Goal: Register for event/course

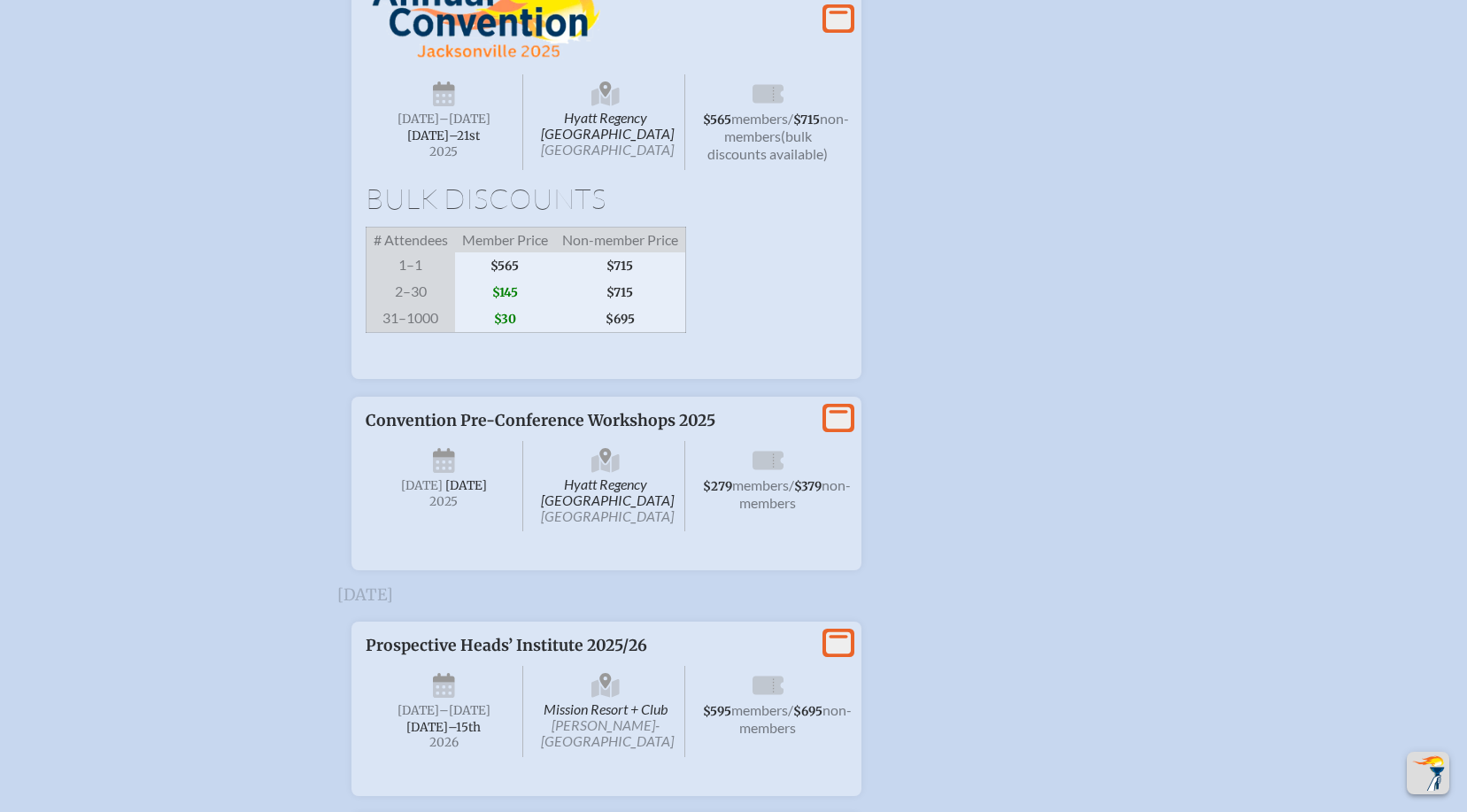
scroll to position [3453, 0]
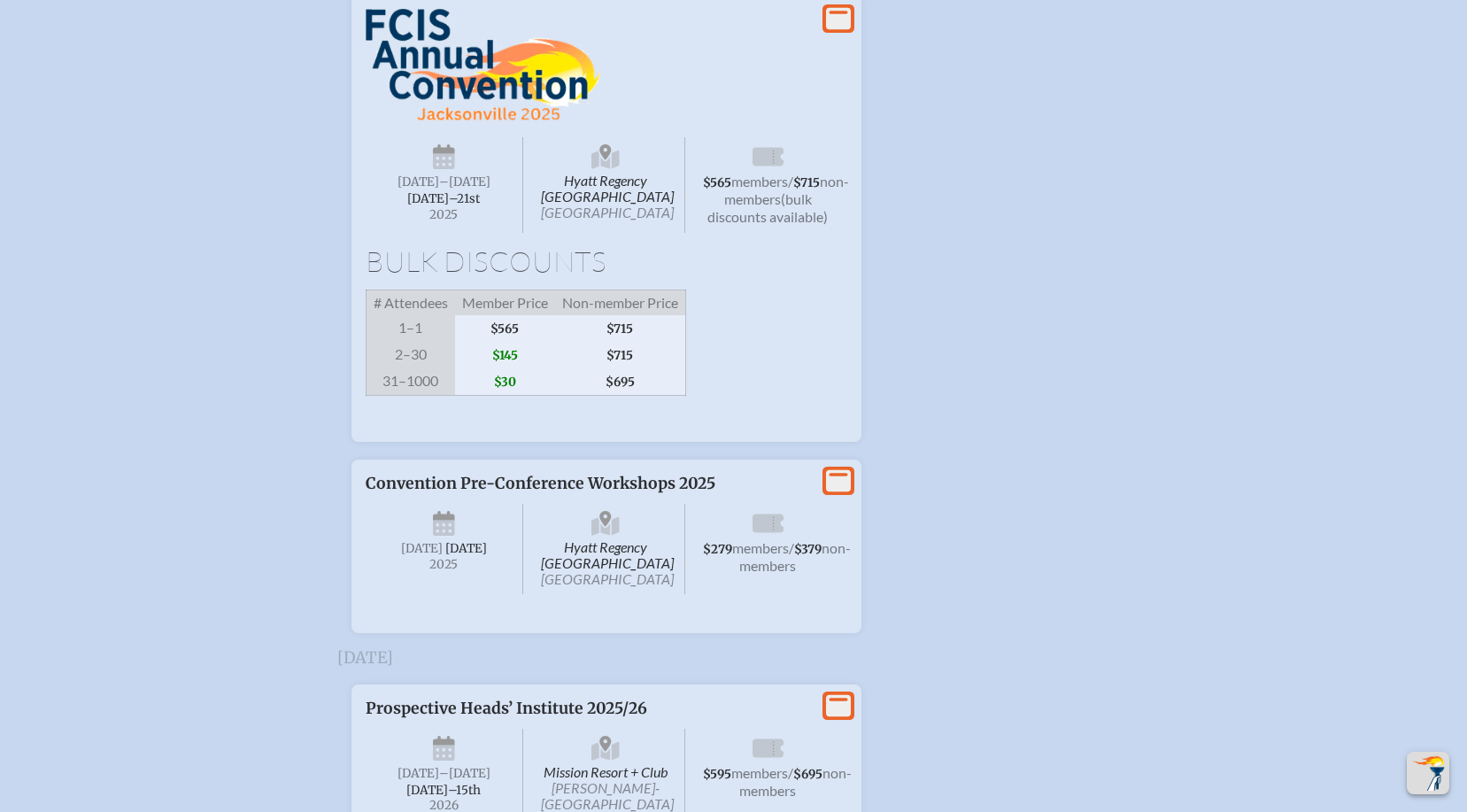
click at [491, 233] on span "[DATE] –[DATE]–⁠21st , 2025" at bounding box center [444, 185] width 158 height 96
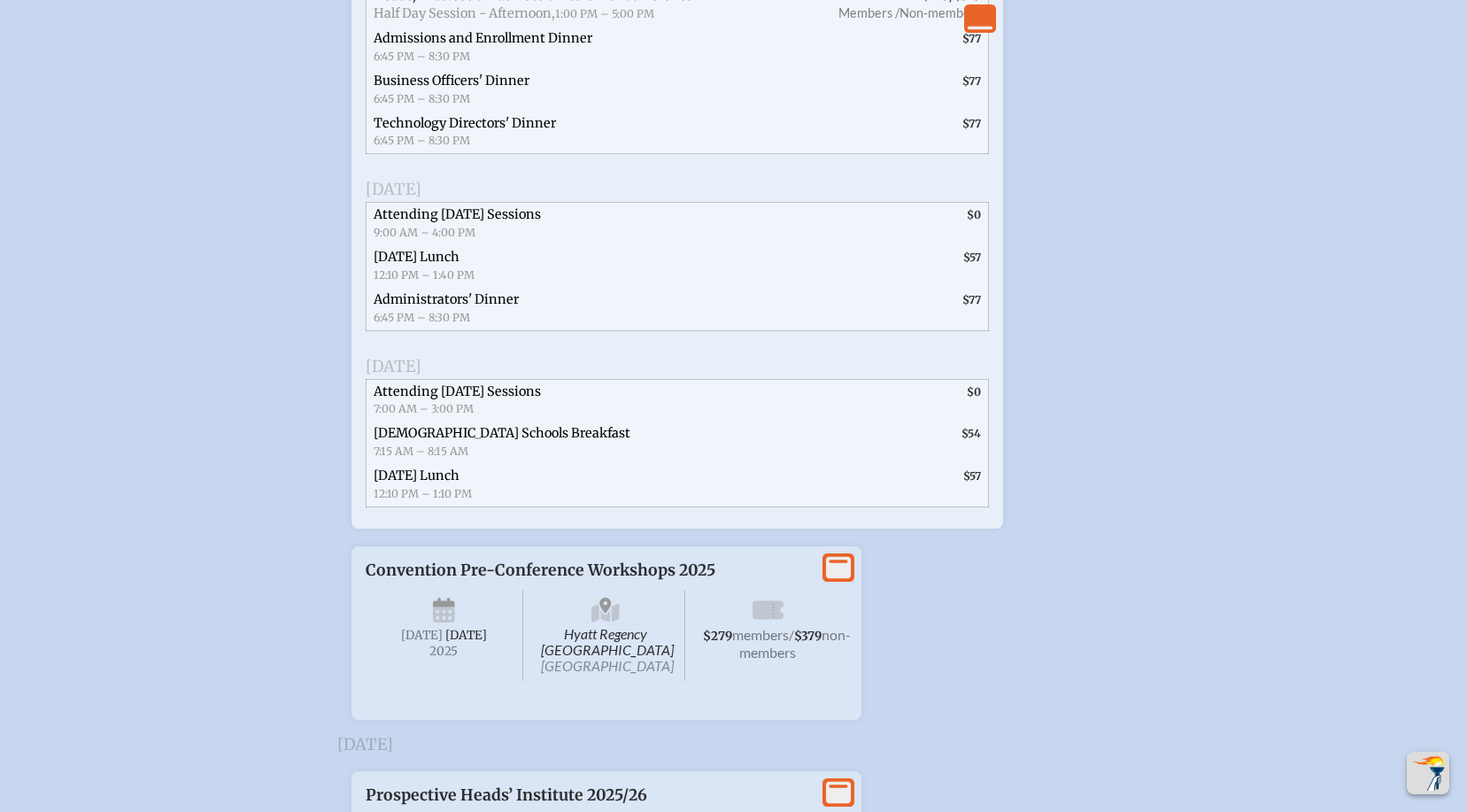
scroll to position [4161, 0]
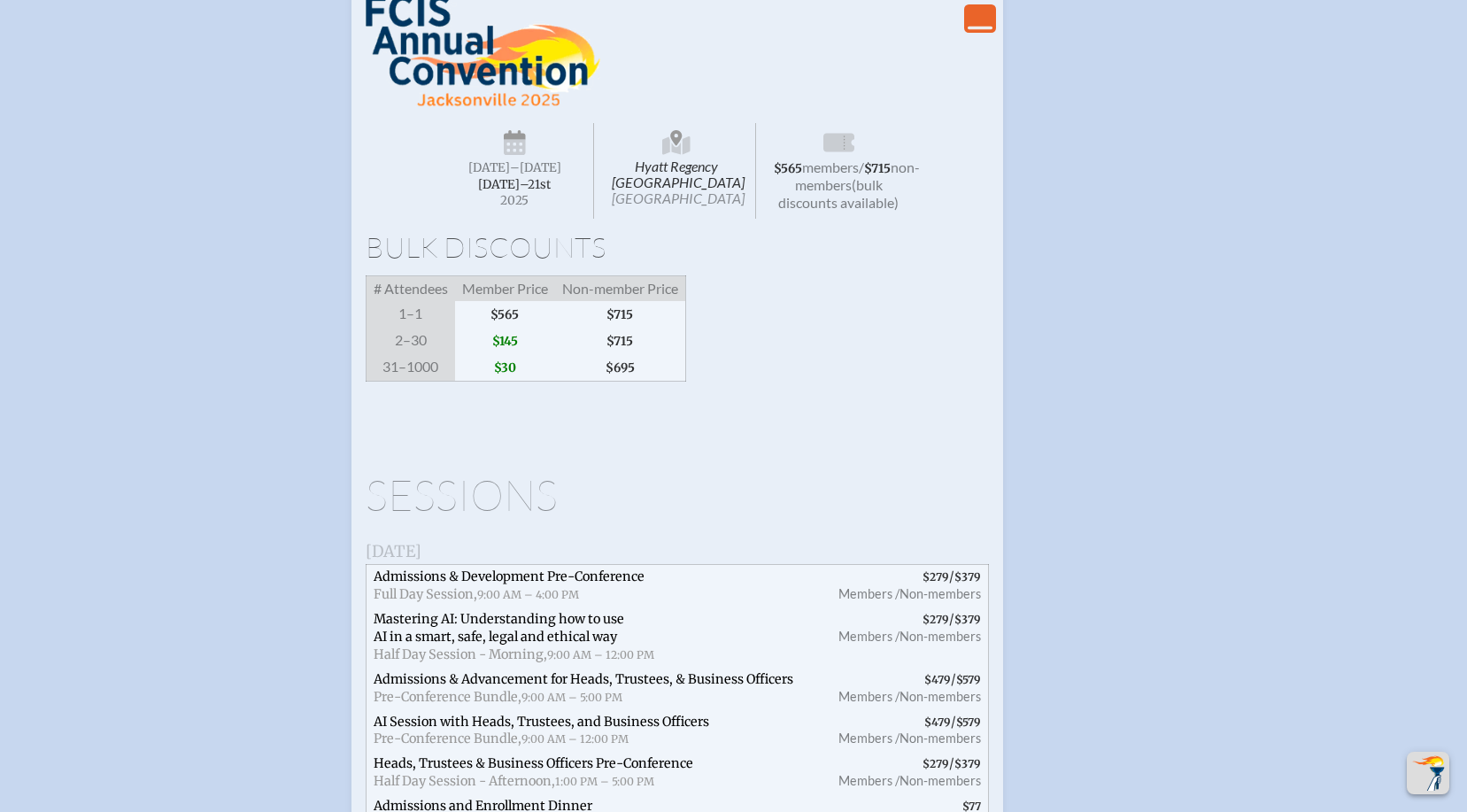
scroll to position [3453, 0]
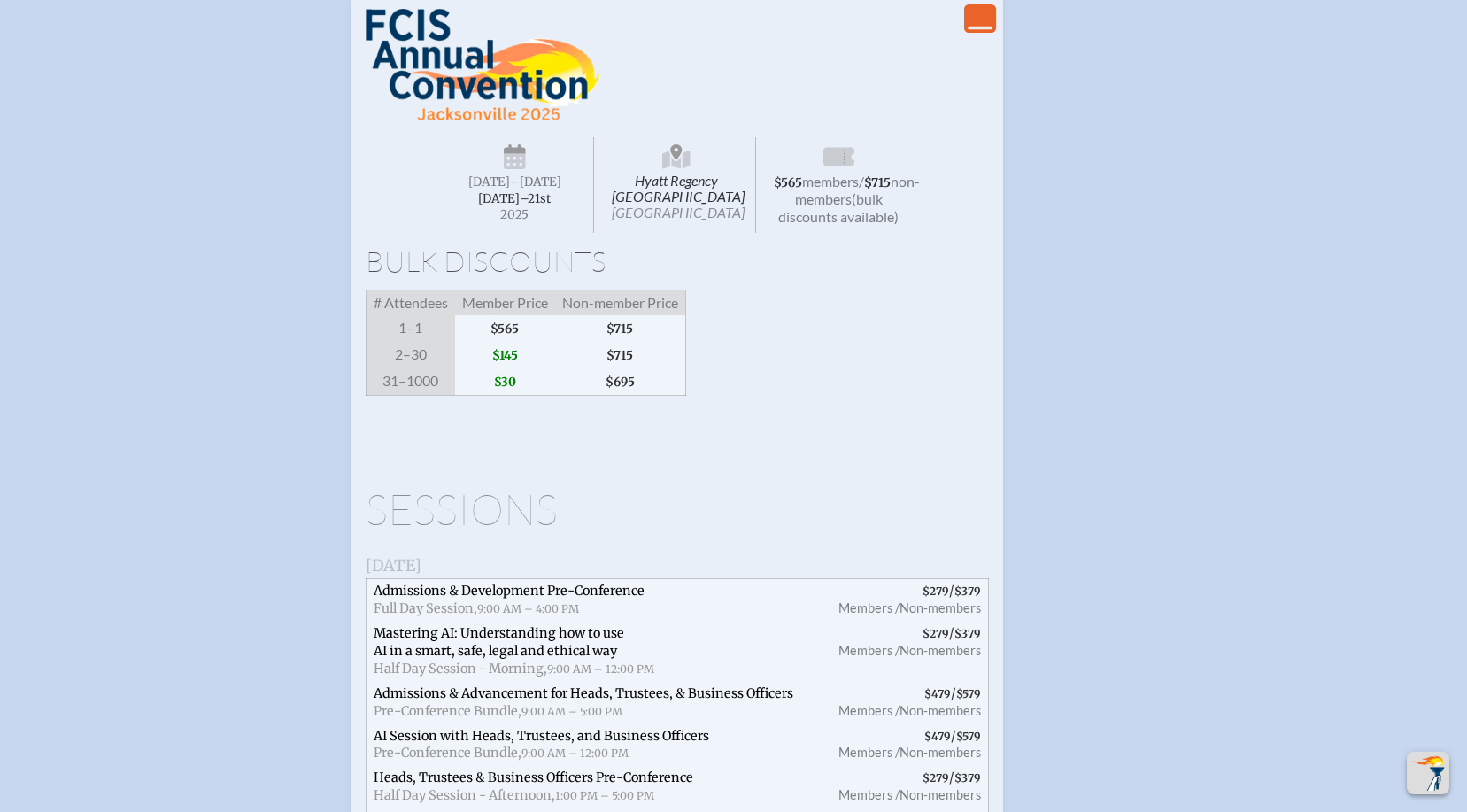
click at [852, 225] on span "(bulk discounts available)" at bounding box center [838, 208] width 120 height 34
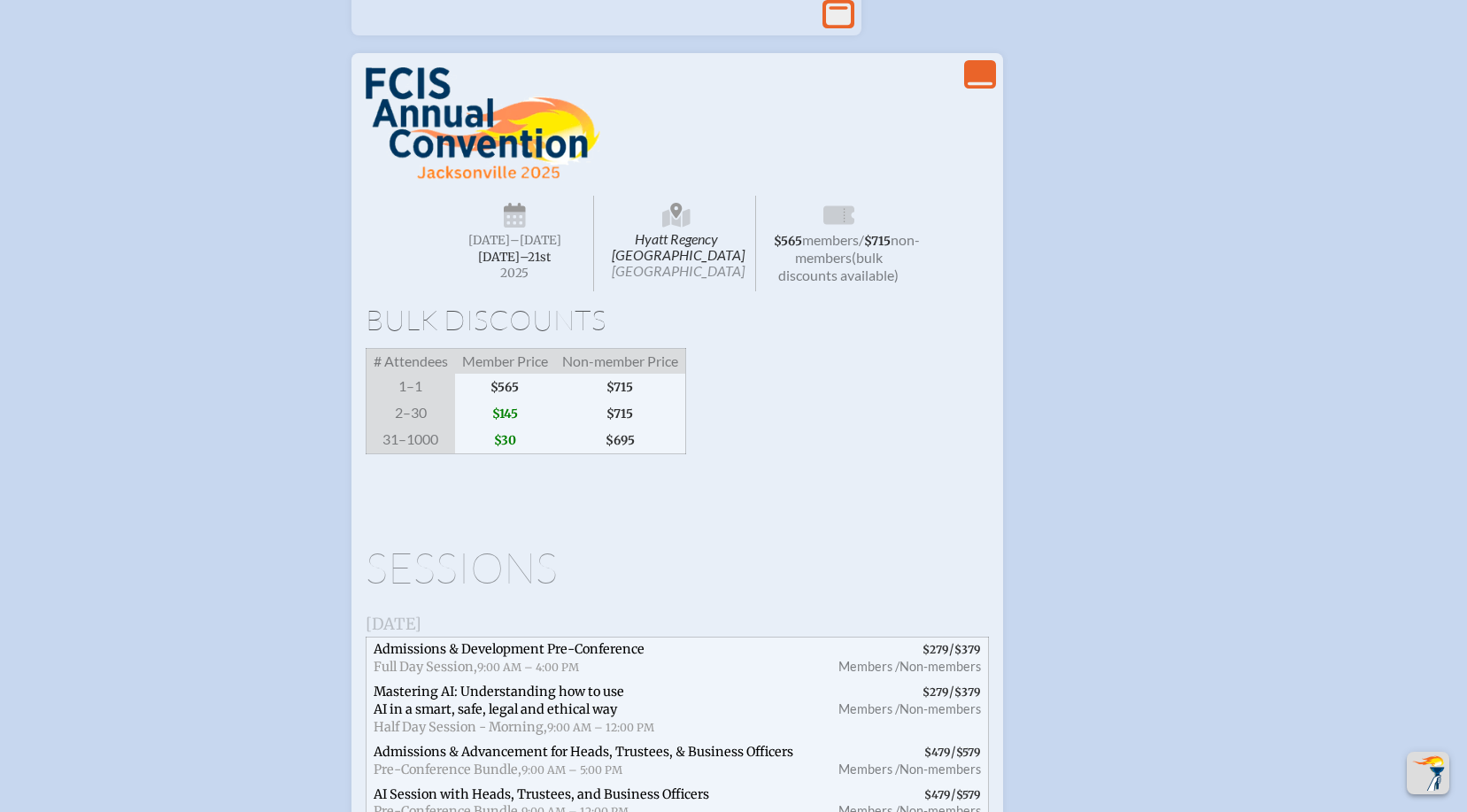
scroll to position [3365, 0]
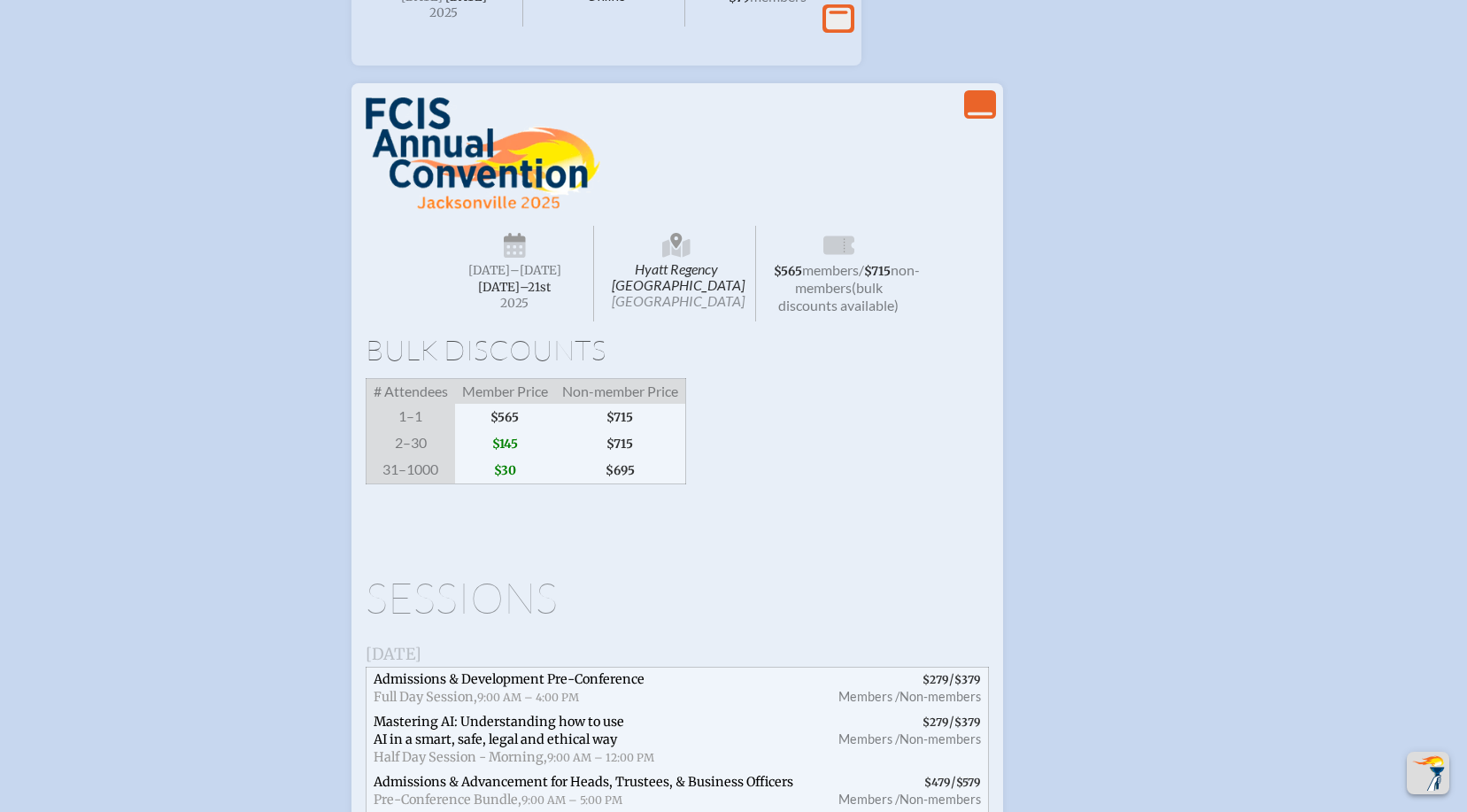
drag, startPoint x: 367, startPoint y: 528, endPoint x: 649, endPoint y: 610, distance: 293.7
click at [649, 484] on div "# Attendees Member Price Non-member Price 1–1 $565 $715 2–30 $145 $715 31–1000 …" at bounding box center [526, 432] width 321 height 107
drag, startPoint x: 649, startPoint y: 610, endPoint x: 506, endPoint y: 534, distance: 161.9
copy div "# Attendees Member Price Non-member Price 1–1 $565 $715 2–30 $145 $715 31–1000 …"
